Goal: Navigation & Orientation: Find specific page/section

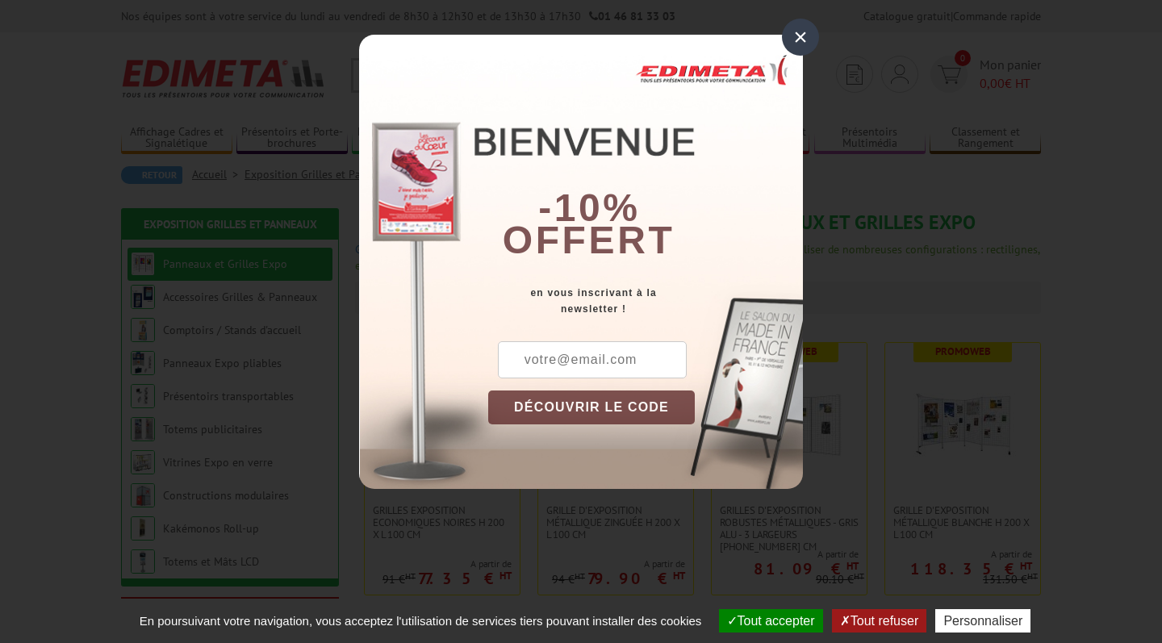
click at [796, 34] on div "×" at bounding box center [800, 37] width 37 height 37
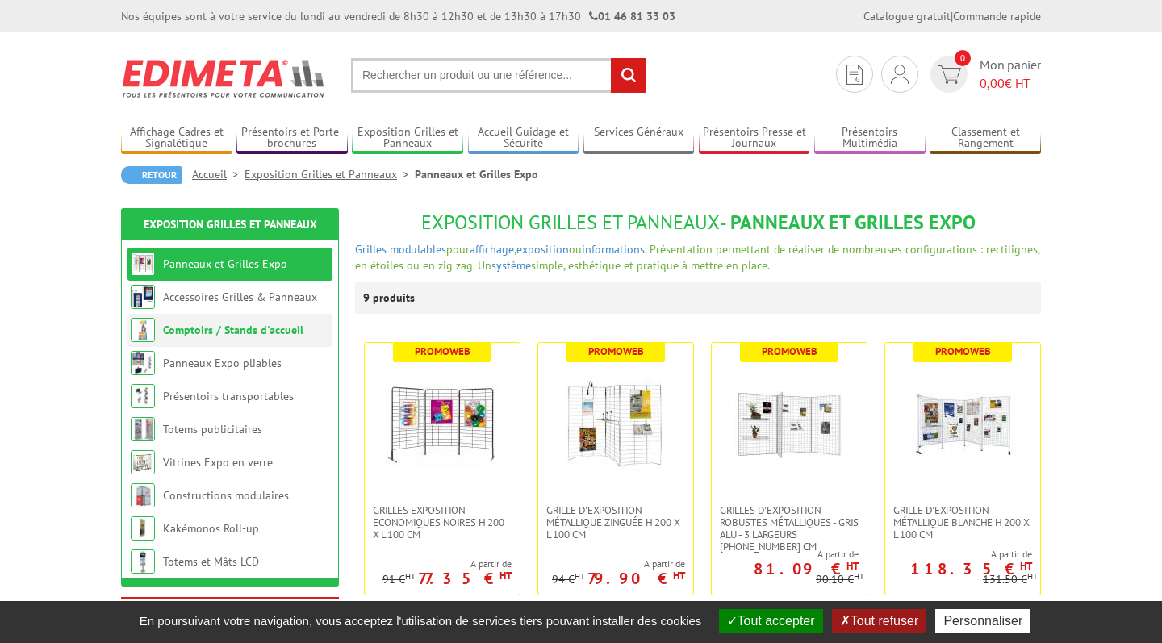
click at [252, 336] on link "Comptoirs / Stands d'accueil" at bounding box center [233, 330] width 140 height 15
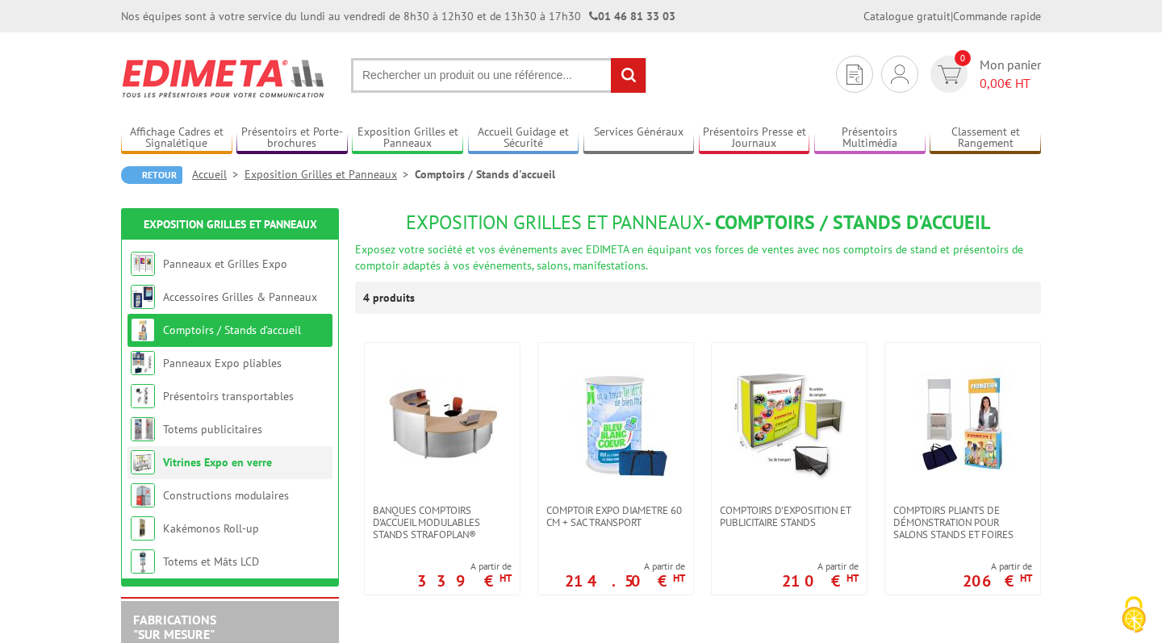
click at [240, 467] on link "Vitrines Expo en verre" at bounding box center [217, 462] width 109 height 15
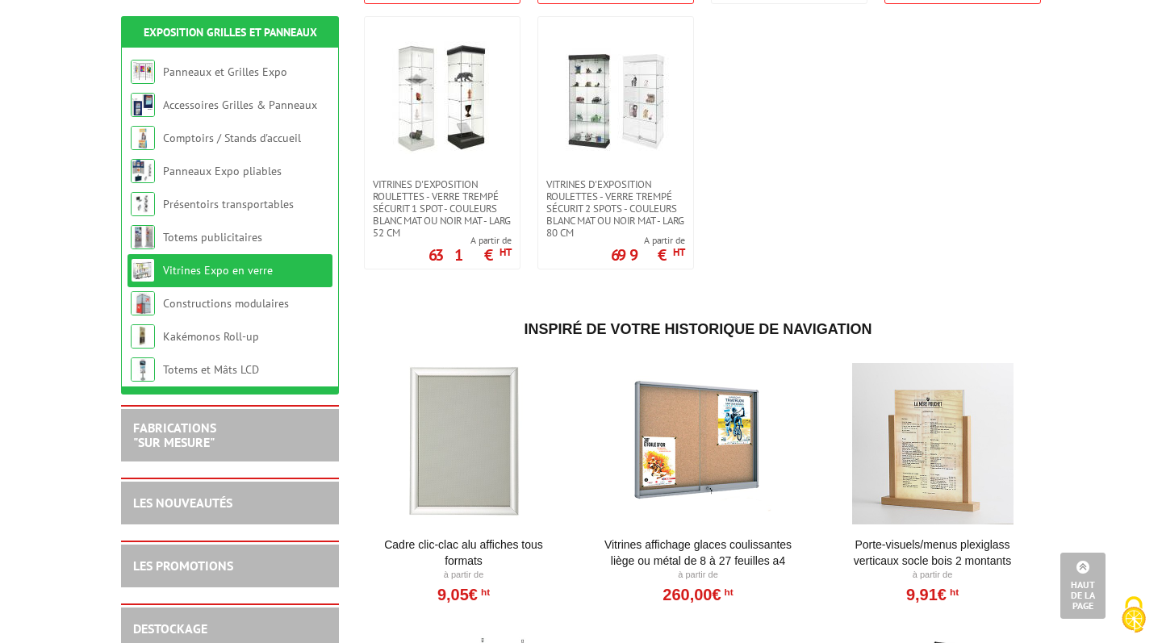
scroll to position [1124, 0]
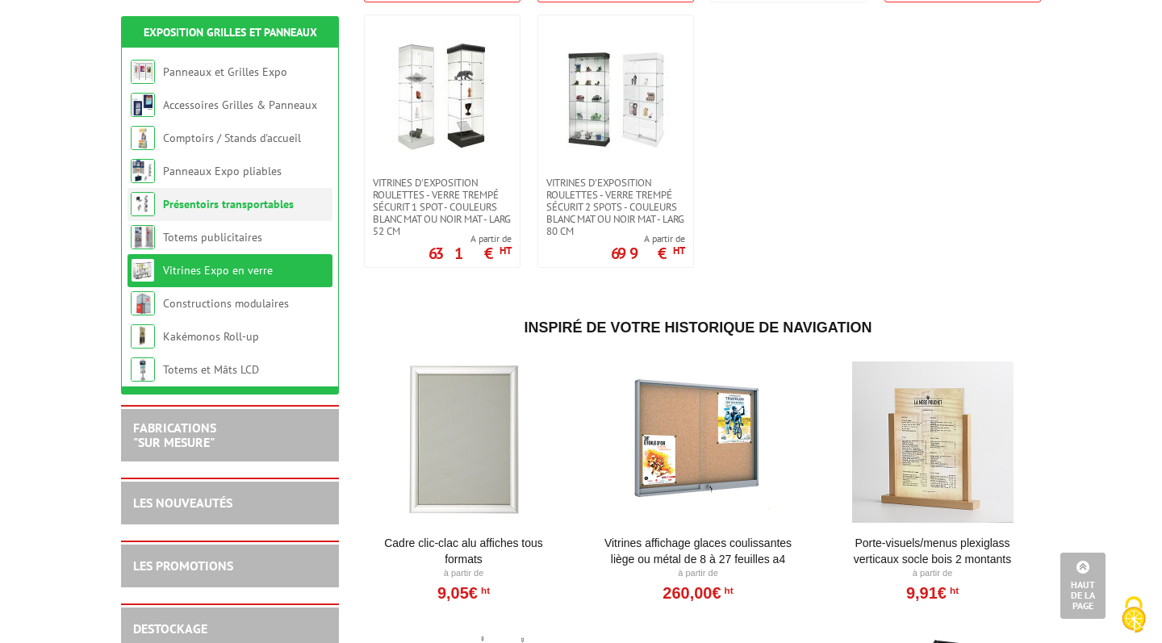
click at [222, 206] on link "Présentoirs transportables" at bounding box center [228, 204] width 131 height 15
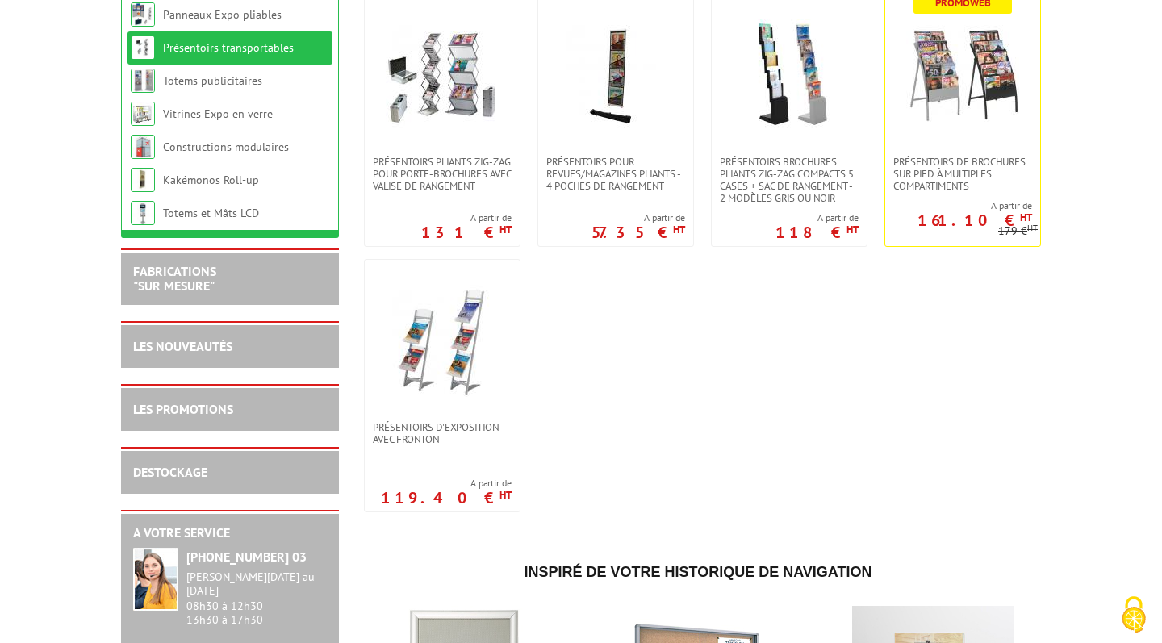
scroll to position [487, 0]
